Goal: Task Accomplishment & Management: Manage account settings

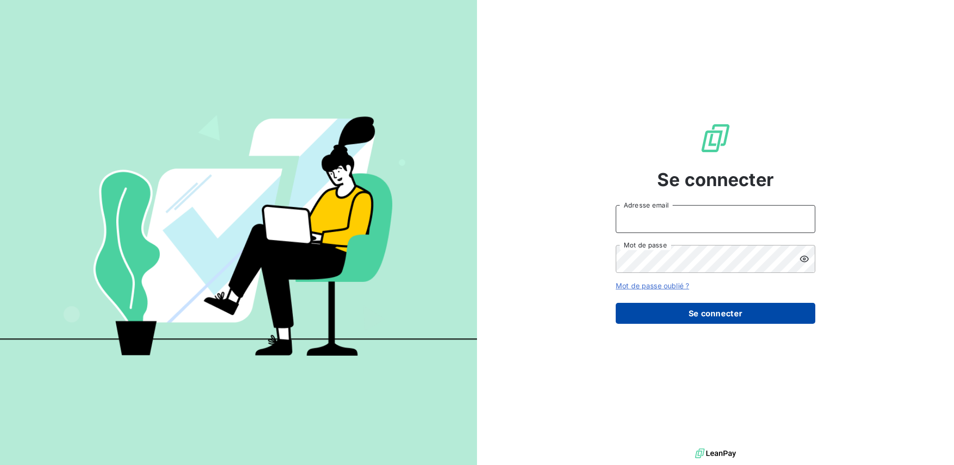
type input "[EMAIL_ADDRESS][DOMAIN_NAME]"
click at [741, 312] on button "Se connecter" at bounding box center [716, 313] width 200 height 21
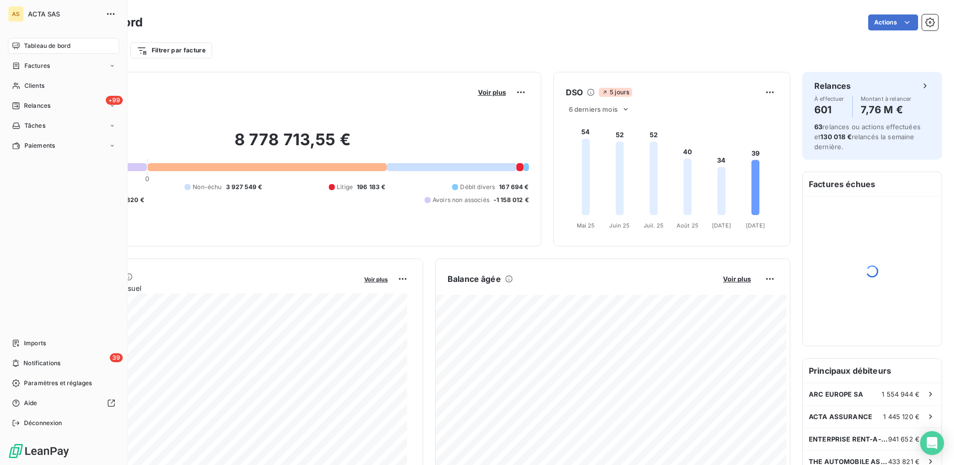
click at [22, 47] on div "Tableau de bord" at bounding box center [63, 46] width 111 height 16
click at [42, 62] on span "Factures" at bounding box center [36, 65] width 25 height 9
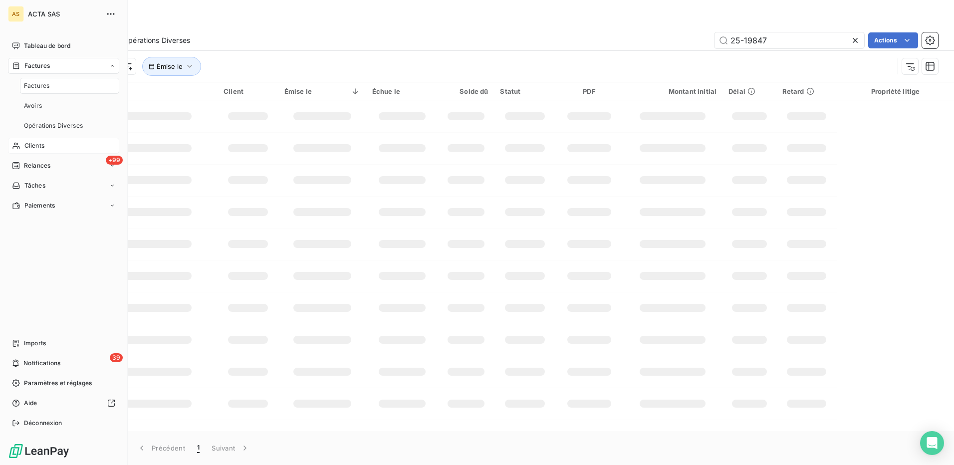
click at [31, 149] on span "Clients" at bounding box center [34, 145] width 20 height 9
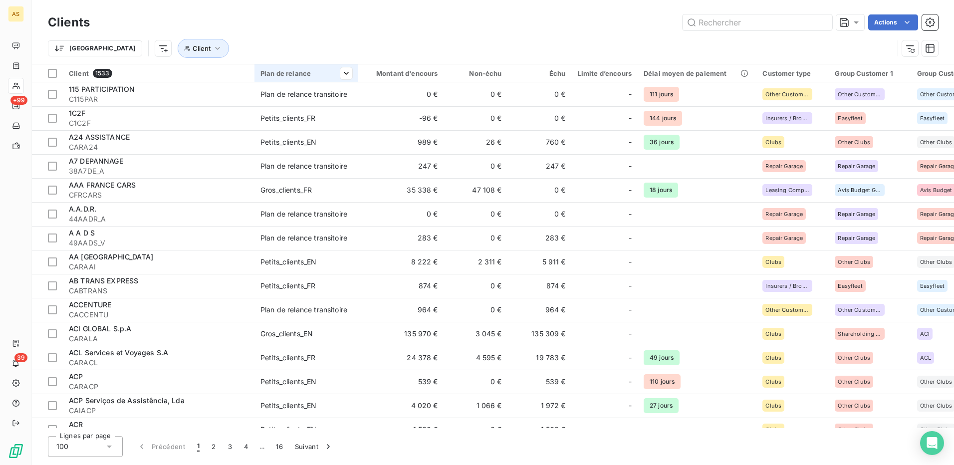
click at [293, 71] on div "Plan de relance" at bounding box center [306, 73] width 92 height 8
click at [275, 102] on div at bounding box center [296, 99] width 100 height 21
click at [363, 32] on html "AS +99 39 Clients Actions Trier Client Client 1533 Plan de relance Montant d'en…" at bounding box center [477, 232] width 954 height 465
click at [70, 49] on html "AS +99 39 Clients Actions Trier Client Client 1533 Plan de relance Montant d'en…" at bounding box center [477, 232] width 954 height 465
click at [230, 24] on div "Actions" at bounding box center [520, 22] width 836 height 16
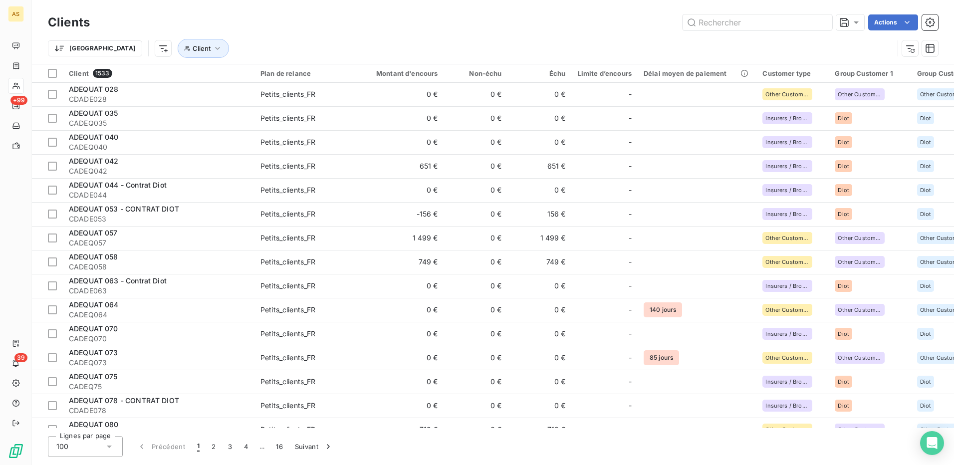
scroll to position [798, 0]
